Goal: Check status: Check status

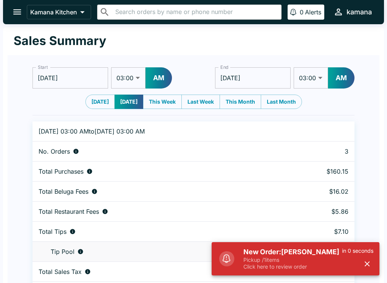
select select "03:00"
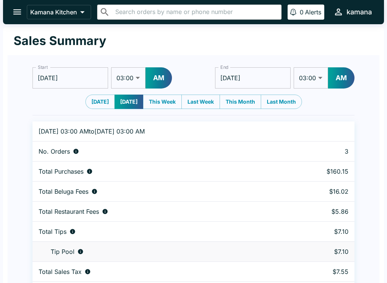
click at [95, 93] on div "Start [DATE] Start 01:00 01:30 02:00 02:30 03:00 03:30 04:00 04:30 05:00 05:30 …" at bounding box center [194, 85] width 322 height 48
click at [91, 98] on button "[DATE]" at bounding box center [101, 102] width 30 height 14
type input "[DATE]"
click at [12, 5] on button "open drawer" at bounding box center [17, 11] width 19 height 19
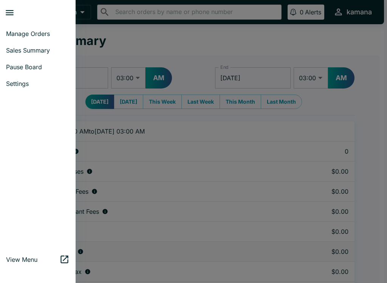
click at [28, 37] on link "Manage Orders" at bounding box center [38, 33] width 76 height 17
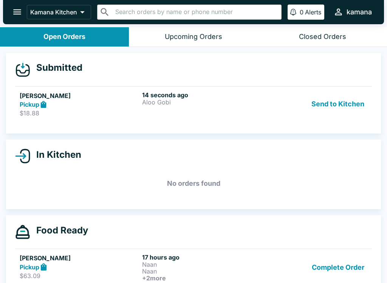
click at [251, 98] on h6 "14 seconds ago" at bounding box center [202, 95] width 120 height 8
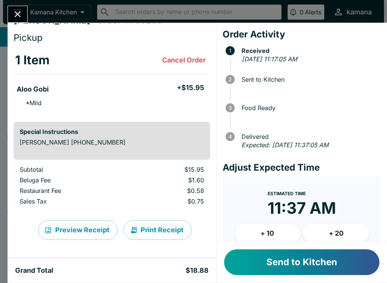
scroll to position [14, 0]
click at [138, 230] on button "Print Receipt" at bounding box center [158, 230] width 68 height 20
click at [19, 7] on button "Close" at bounding box center [17, 14] width 19 height 16
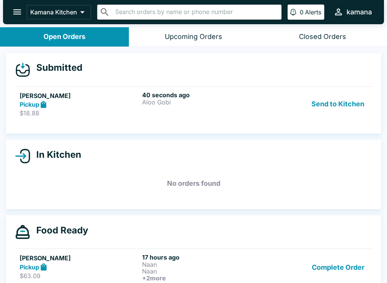
click at [334, 102] on button "Send to Kitchen" at bounding box center [338, 104] width 59 height 26
